Goal: Transaction & Acquisition: Purchase product/service

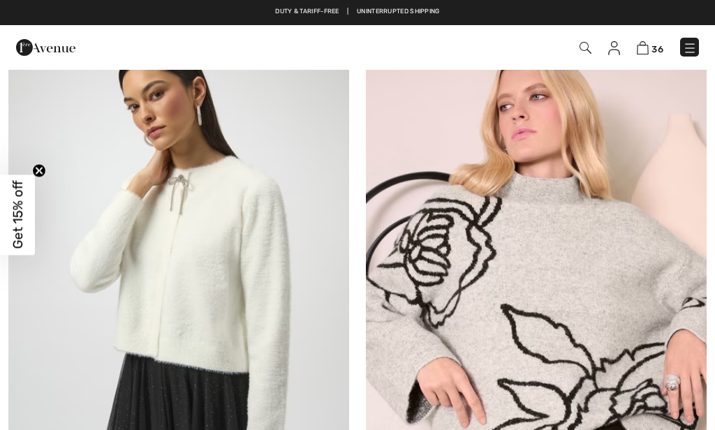
scroll to position [464, 0]
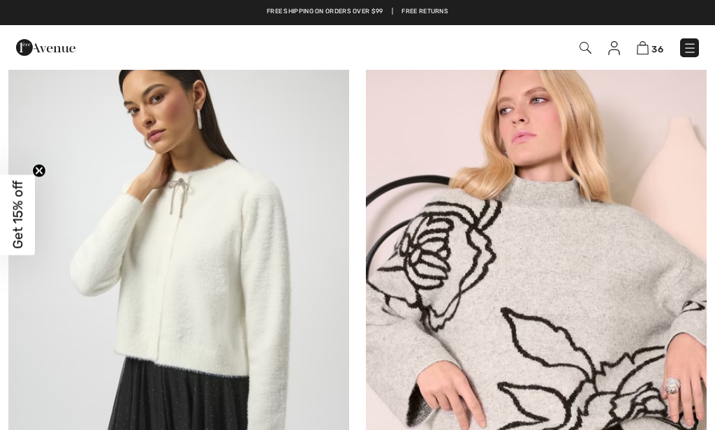
click at [186, 250] on img at bounding box center [178, 284] width 341 height 511
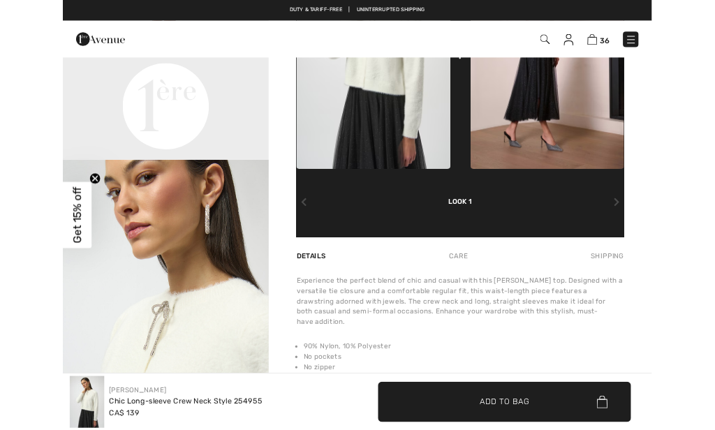
scroll to position [-4, 0]
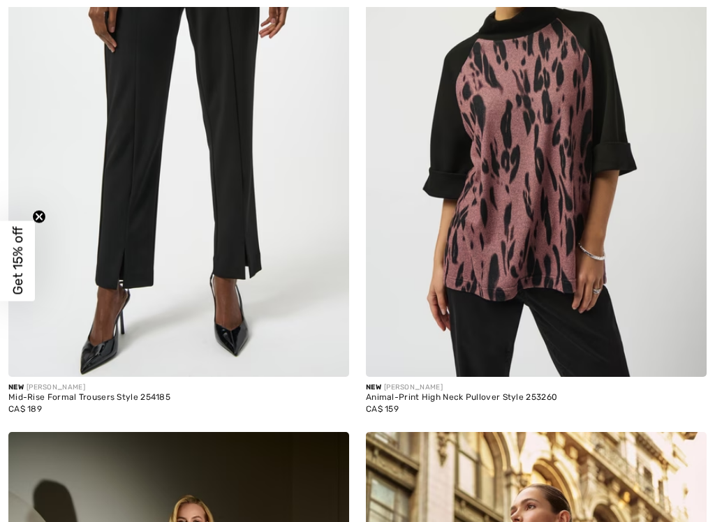
scroll to position [13673, 0]
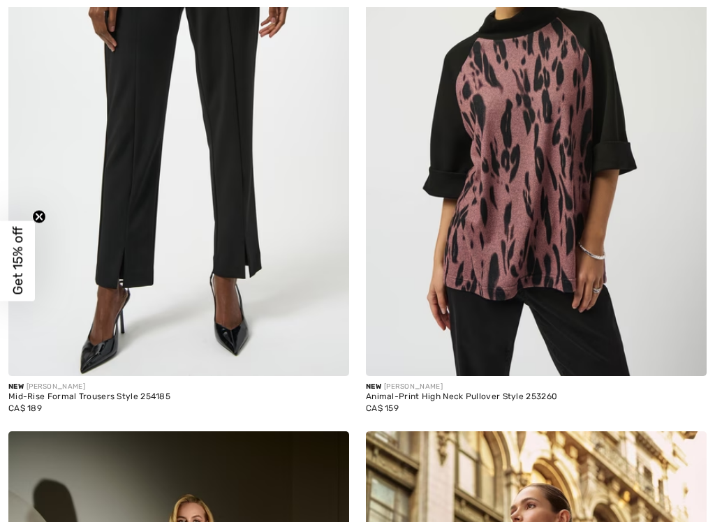
click at [490, 230] on img at bounding box center [536, 120] width 341 height 511
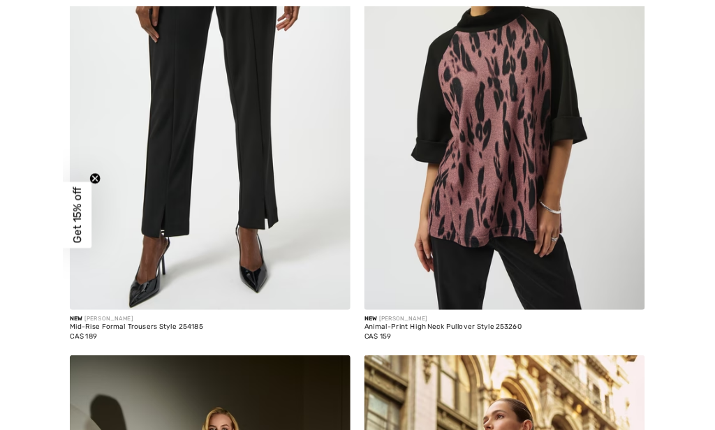
scroll to position [13726, 0]
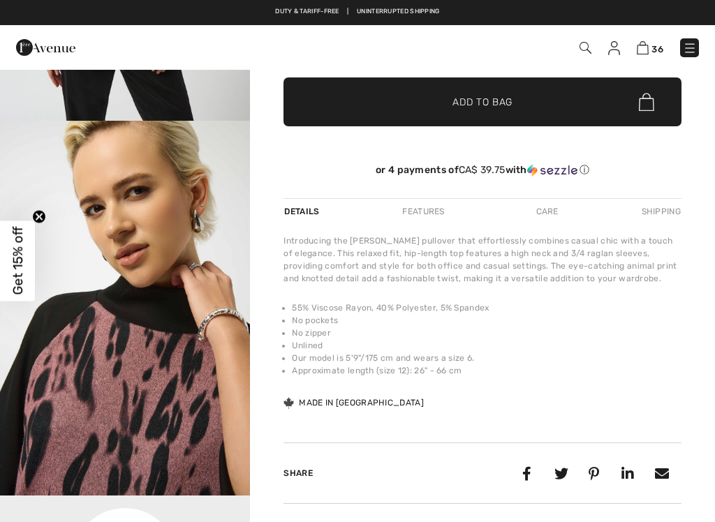
scroll to position [323, 0]
click at [539, 207] on div "Care" at bounding box center [547, 211] width 46 height 25
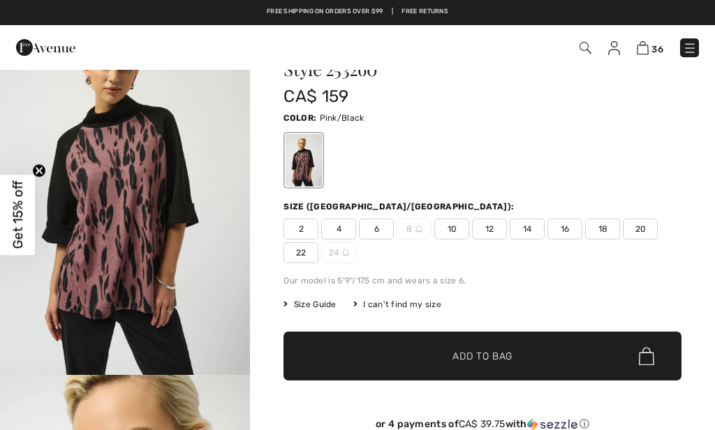
scroll to position [35, 0]
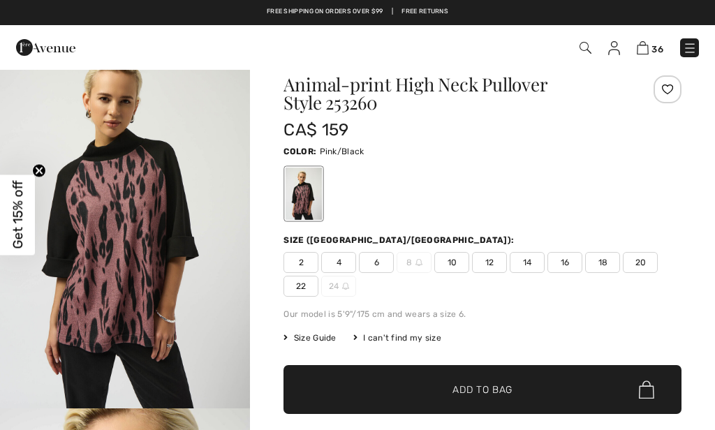
click at [623, 263] on span "20" at bounding box center [640, 262] width 35 height 21
click at [451, 390] on span "✔ Added to Bag" at bounding box center [461, 390] width 85 height 15
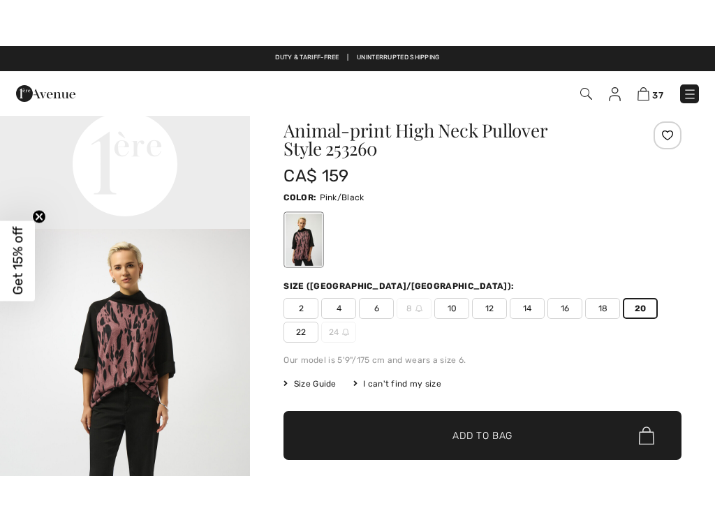
scroll to position [273, 0]
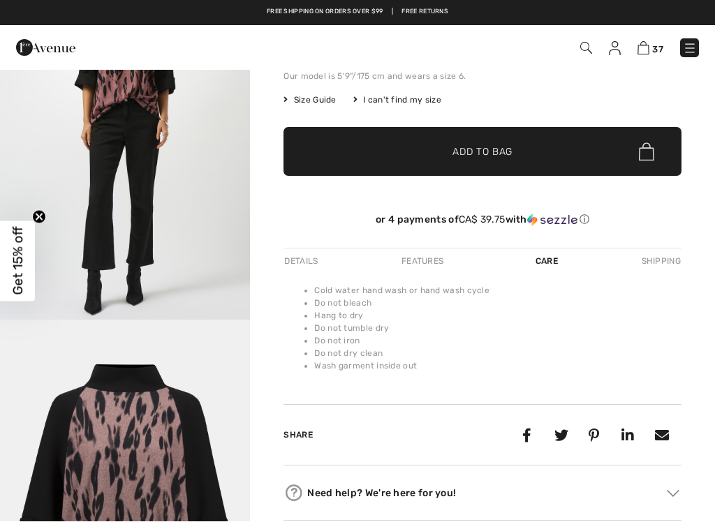
click at [289, 254] on div "Details" at bounding box center [303, 261] width 38 height 25
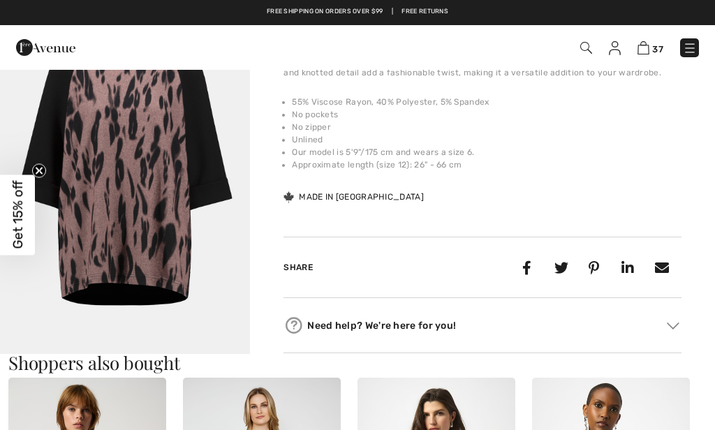
scroll to position [1098, 0]
